Goal: Task Accomplishment & Management: Manage account settings

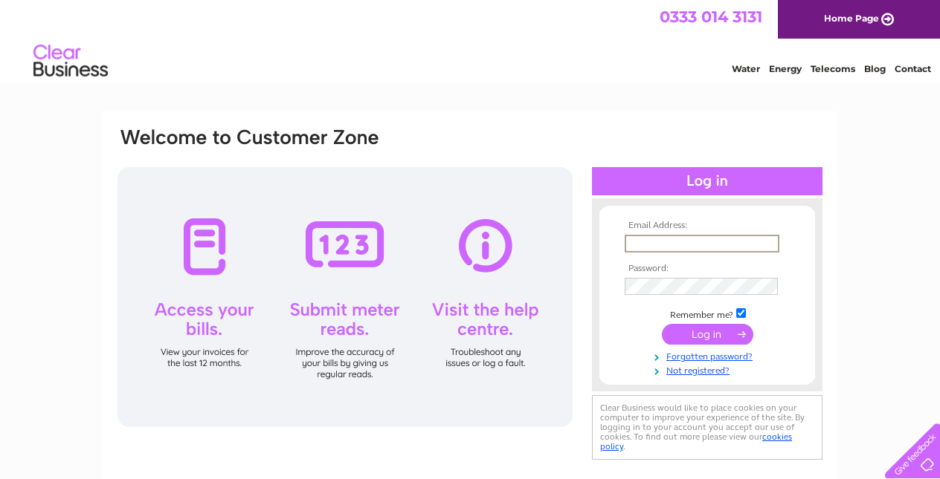
type input "[EMAIL_ADDRESS][DOMAIN_NAME]"
click at [702, 338] on input "submit" at bounding box center [707, 334] width 91 height 21
click at [707, 337] on input "submit" at bounding box center [707, 333] width 91 height 21
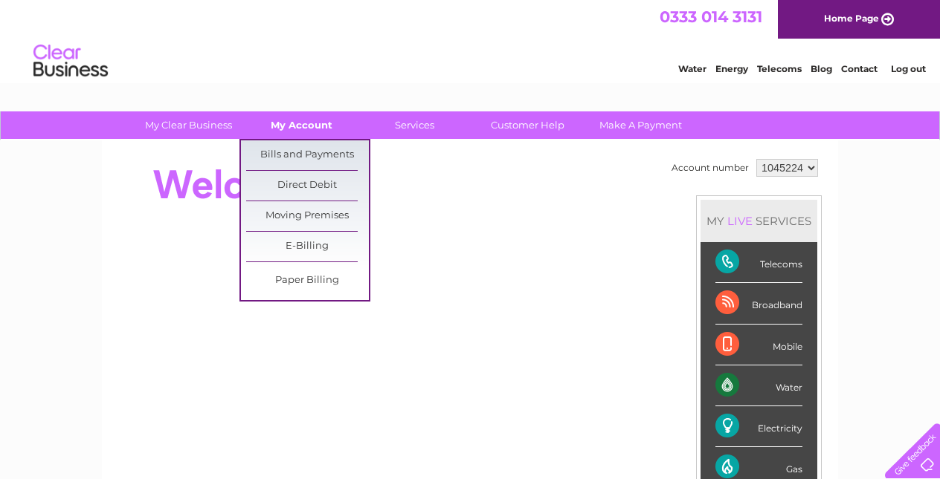
click at [306, 127] on link "My Account" at bounding box center [301, 126] width 123 height 28
click at [293, 151] on link "Bills and Payments" at bounding box center [307, 156] width 123 height 30
click at [292, 147] on link "Bills and Payments" at bounding box center [307, 156] width 123 height 30
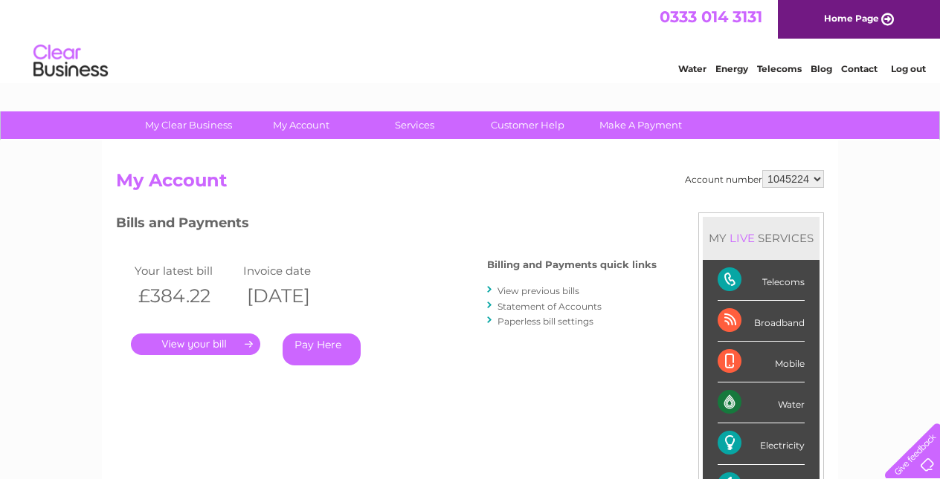
click at [213, 340] on link "." at bounding box center [195, 345] width 129 height 22
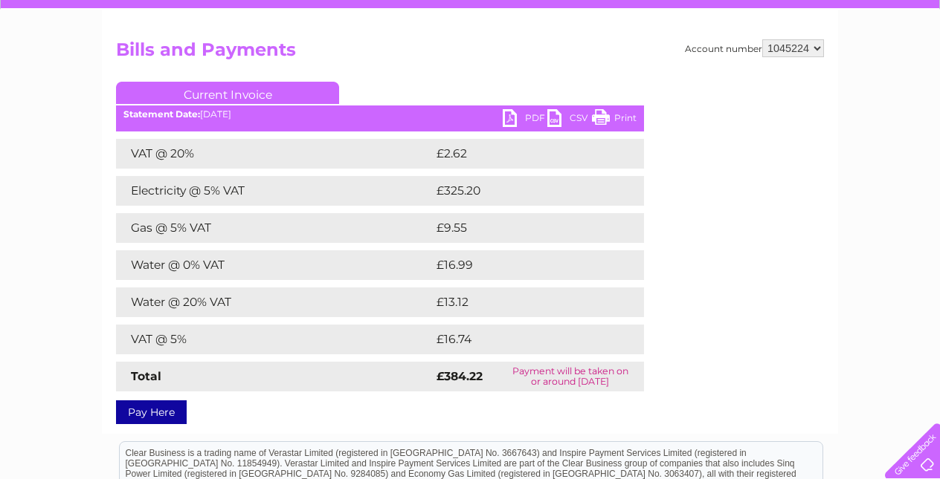
scroll to position [128, 0]
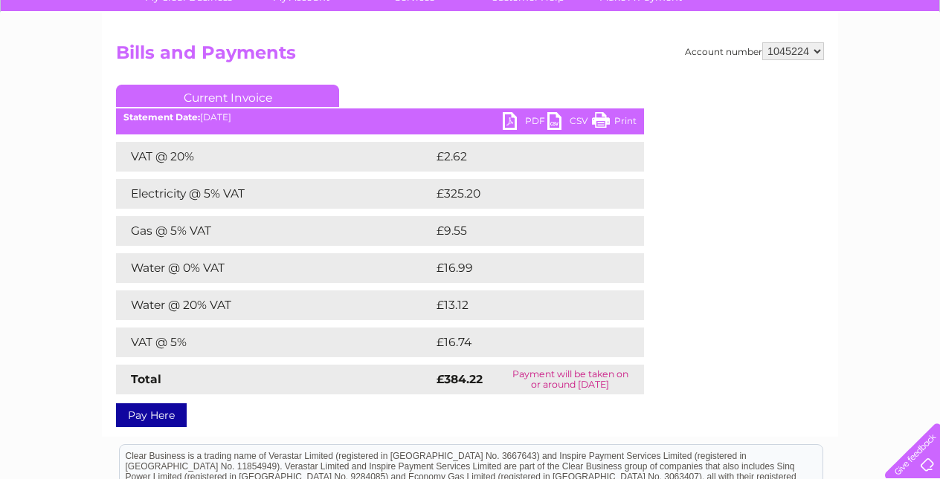
click at [511, 120] on link "PDF" at bounding box center [525, 123] width 45 height 22
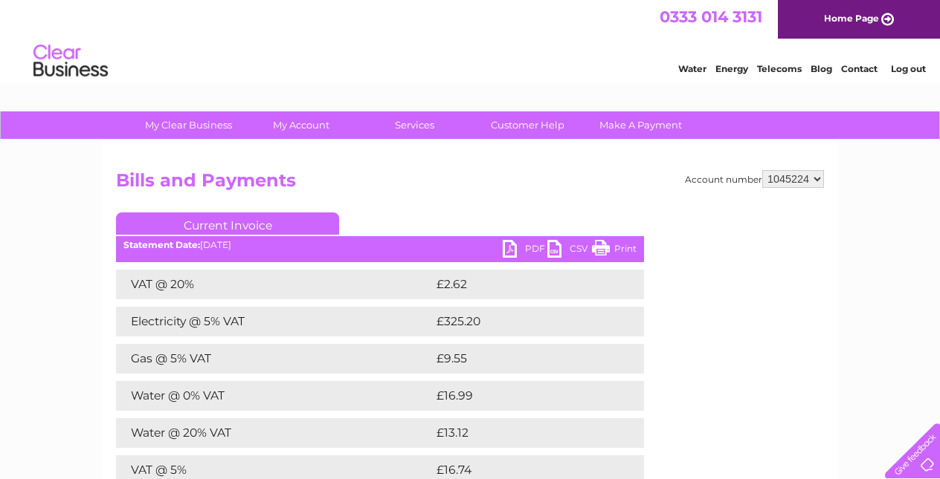
scroll to position [0, 0]
